Goal: Register for event/course

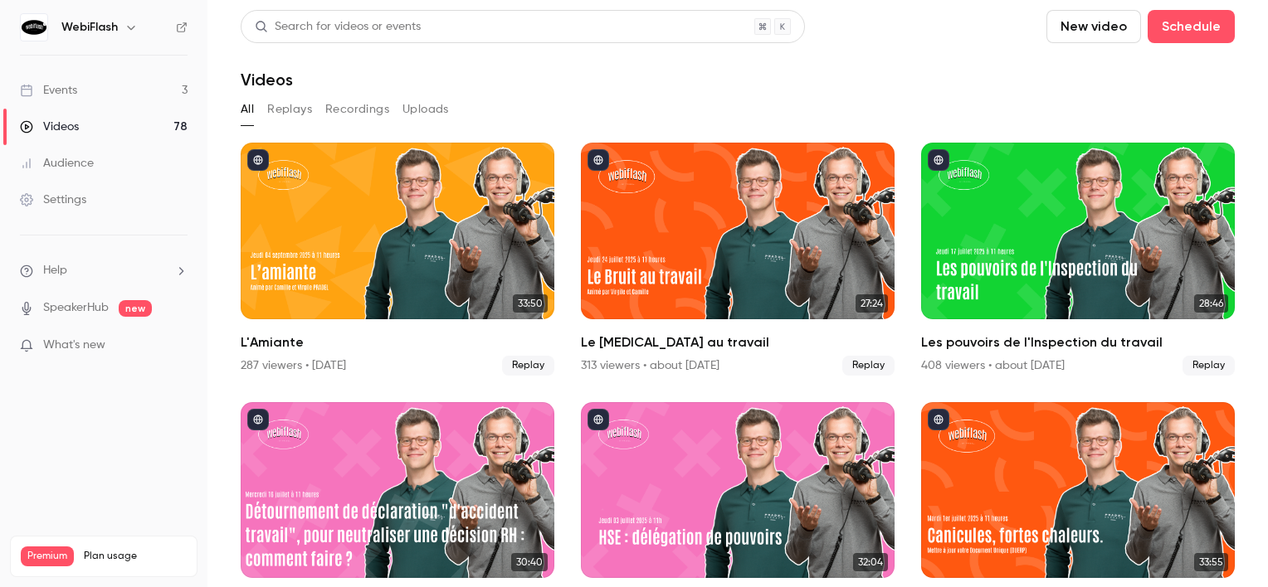
click at [119, 79] on link "Events 3" at bounding box center [103, 90] width 207 height 37
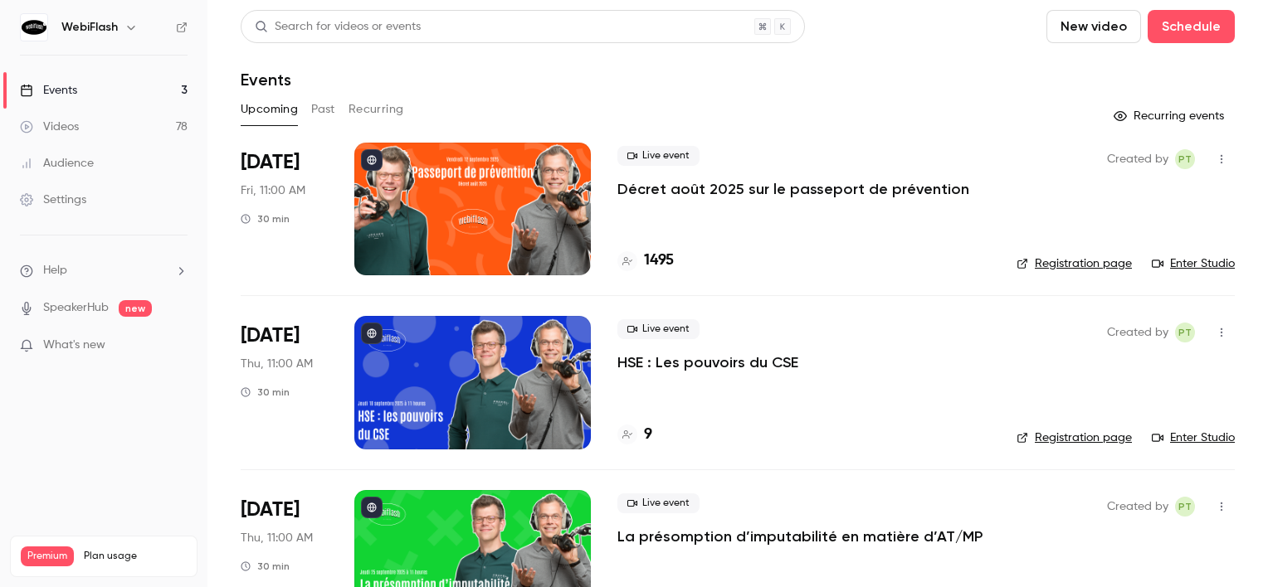
click at [523, 239] on div at bounding box center [472, 209] width 236 height 133
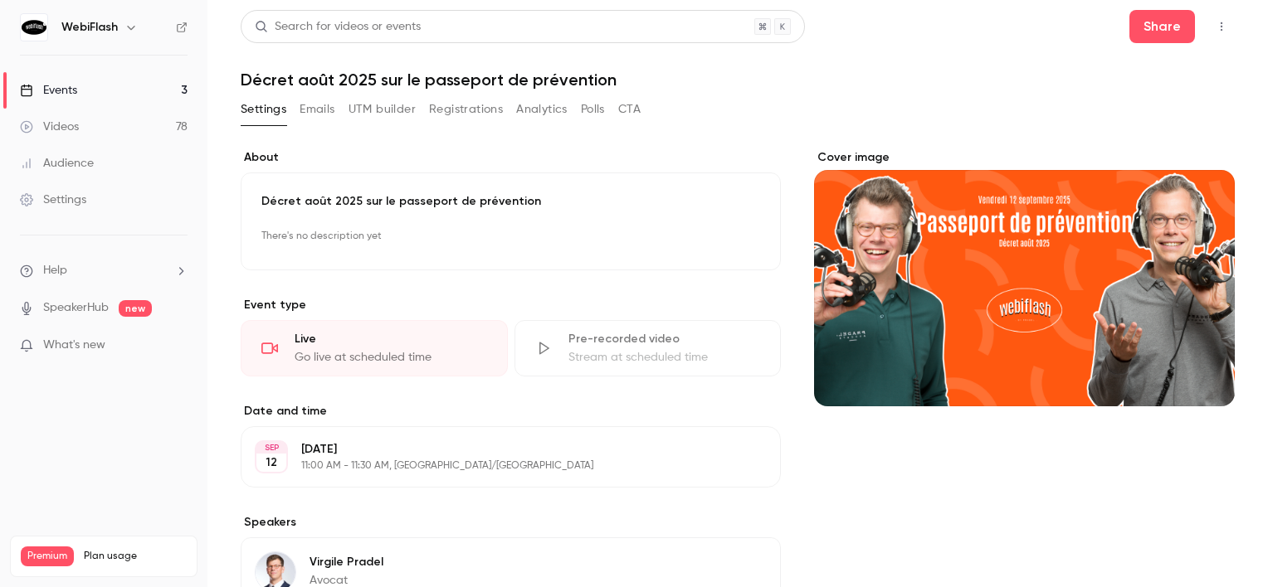
click at [499, 103] on button "Registrations" at bounding box center [466, 109] width 74 height 27
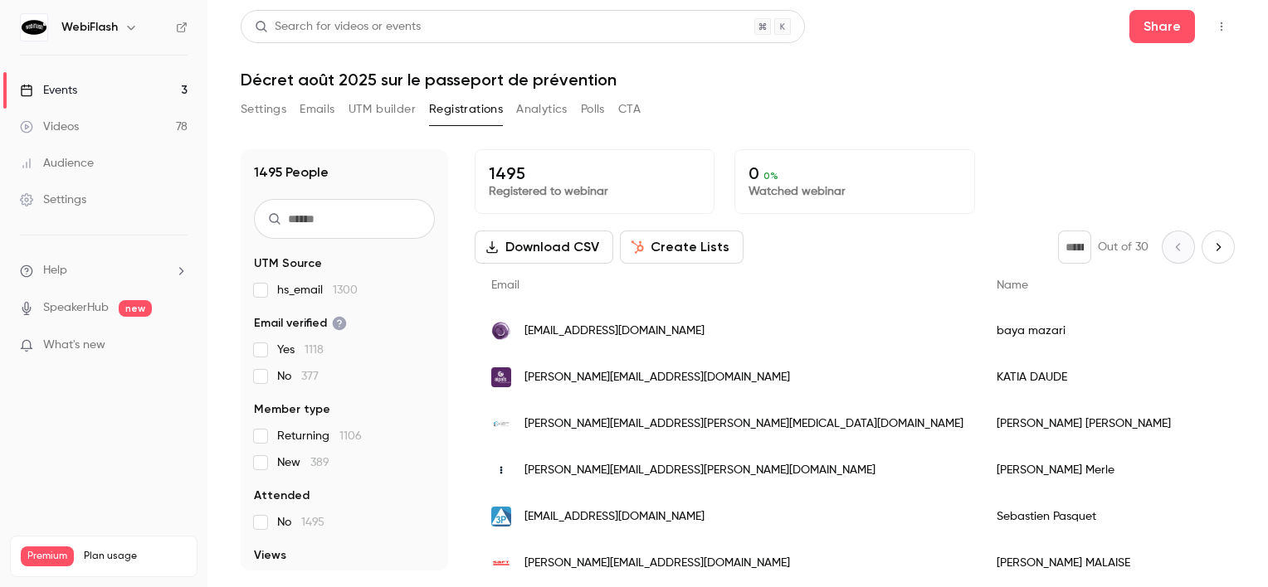
click at [40, 98] on div "Events" at bounding box center [48, 90] width 57 height 17
